Goal: Task Accomplishment & Management: Use online tool/utility

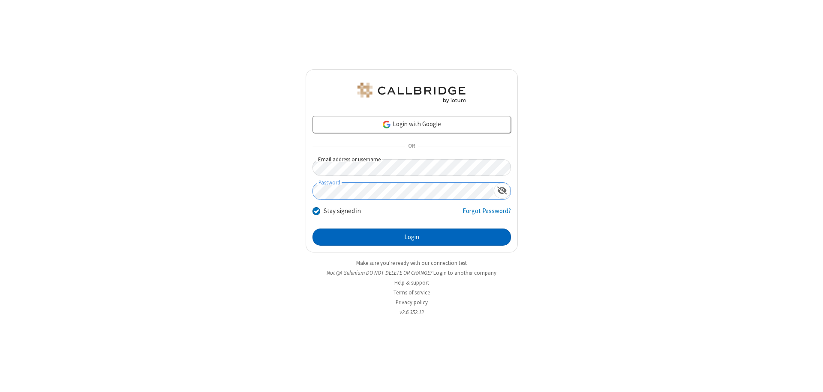
click at [411, 237] on button "Login" at bounding box center [411, 237] width 198 height 17
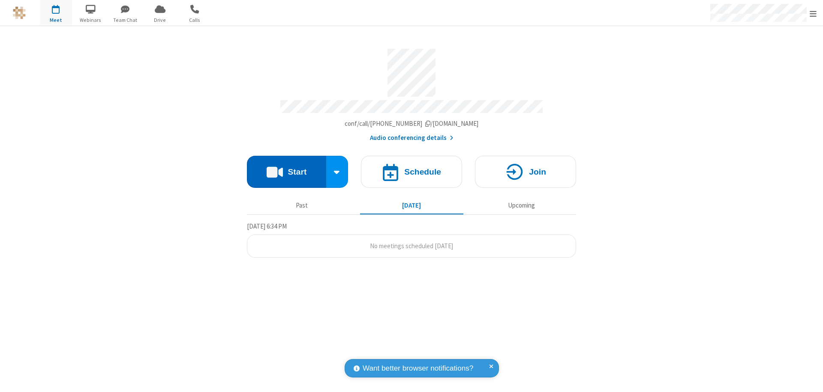
click at [286, 168] on button "Start" at bounding box center [286, 172] width 79 height 32
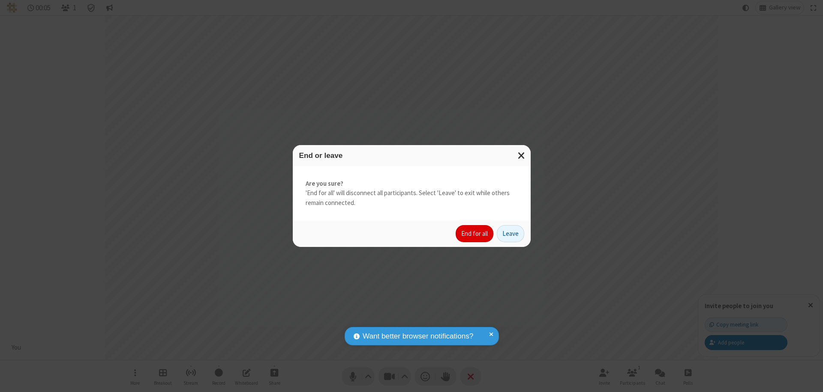
click at [475, 234] on button "End for all" at bounding box center [474, 233] width 38 height 17
